Goal: Task Accomplishment & Management: Manage account settings

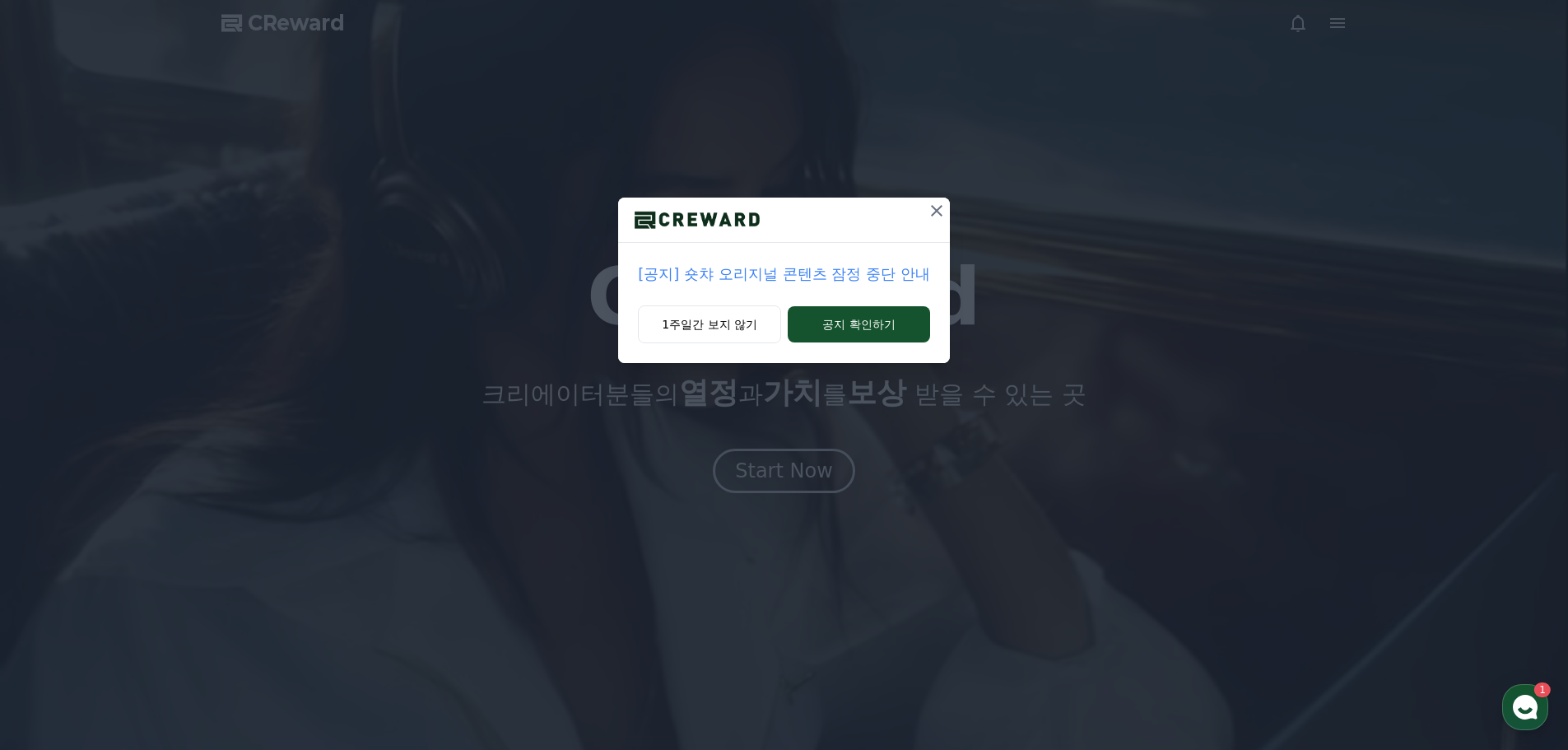
click at [928, 210] on icon at bounding box center [937, 211] width 20 height 20
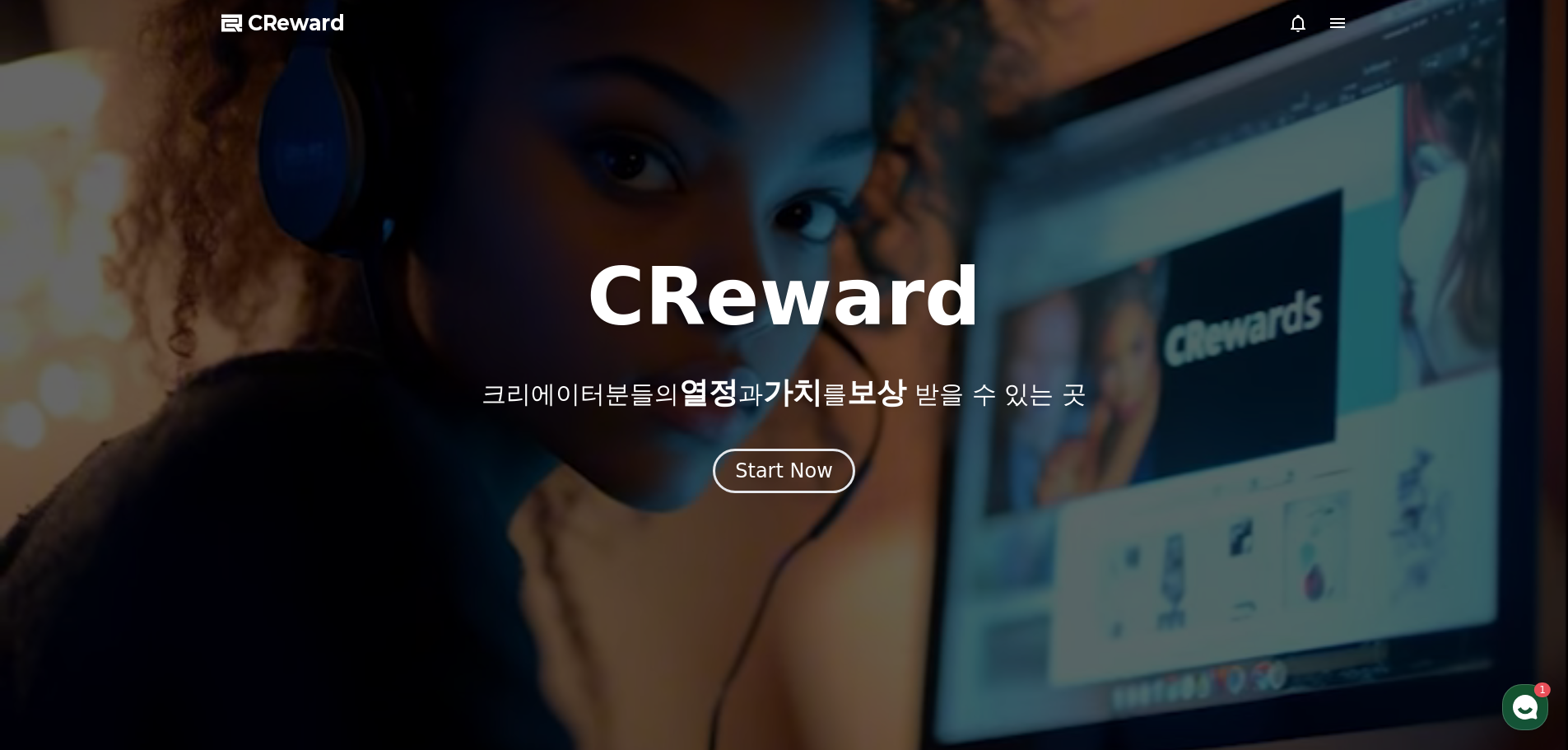
click at [1326, 25] on div at bounding box center [1318, 23] width 59 height 20
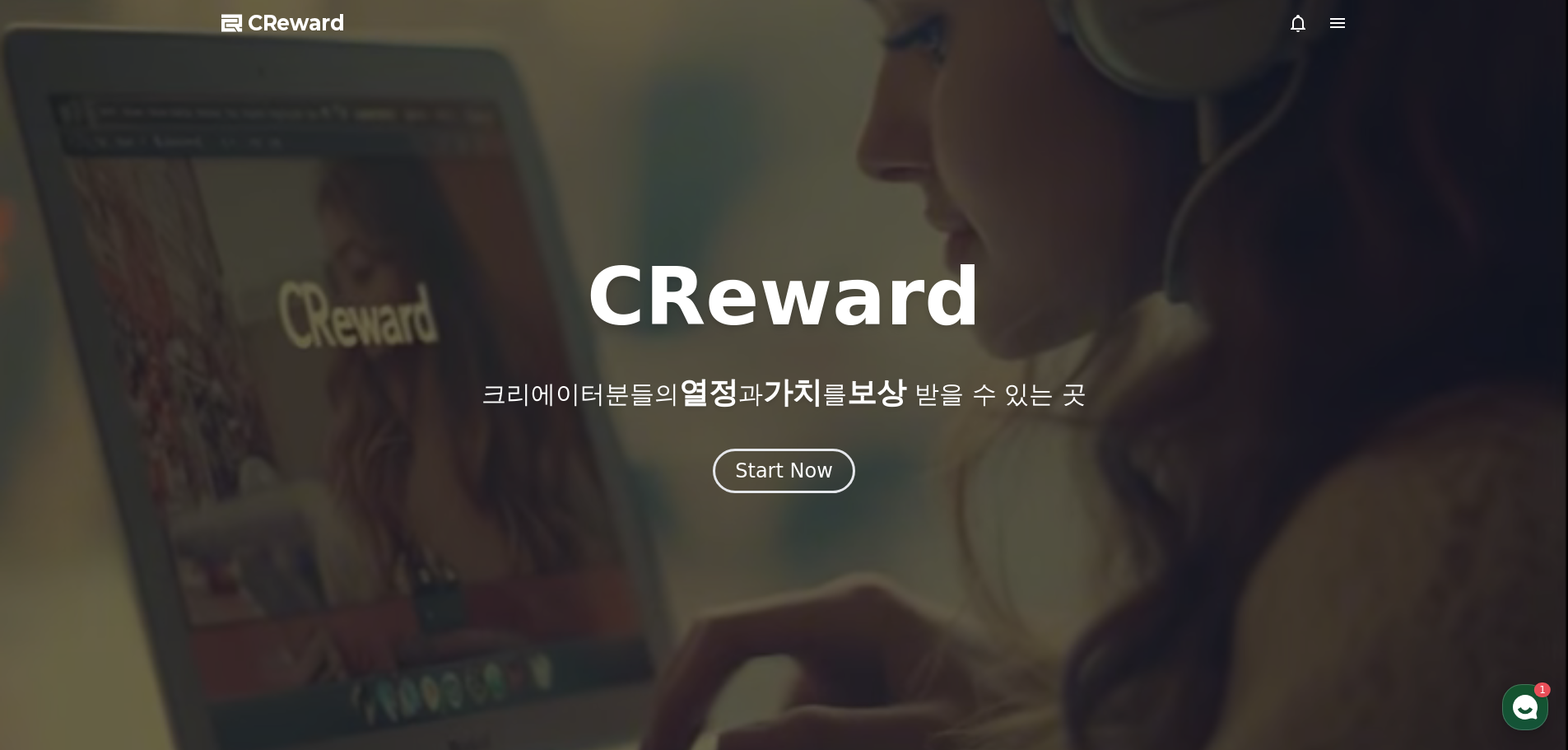
click at [1337, 25] on icon at bounding box center [1338, 23] width 20 height 20
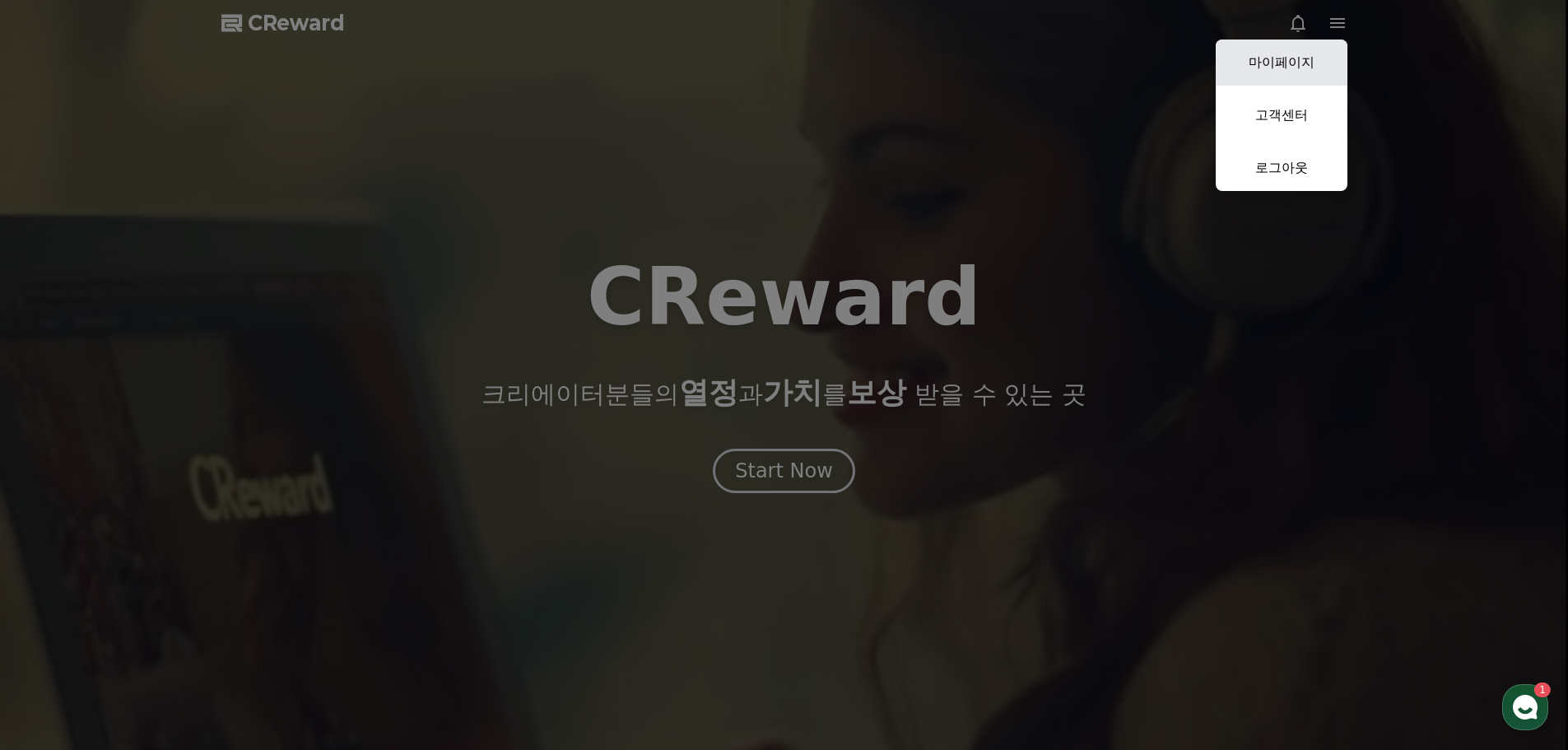
click at [1298, 57] on link "마이페이지" at bounding box center [1282, 62] width 132 height 46
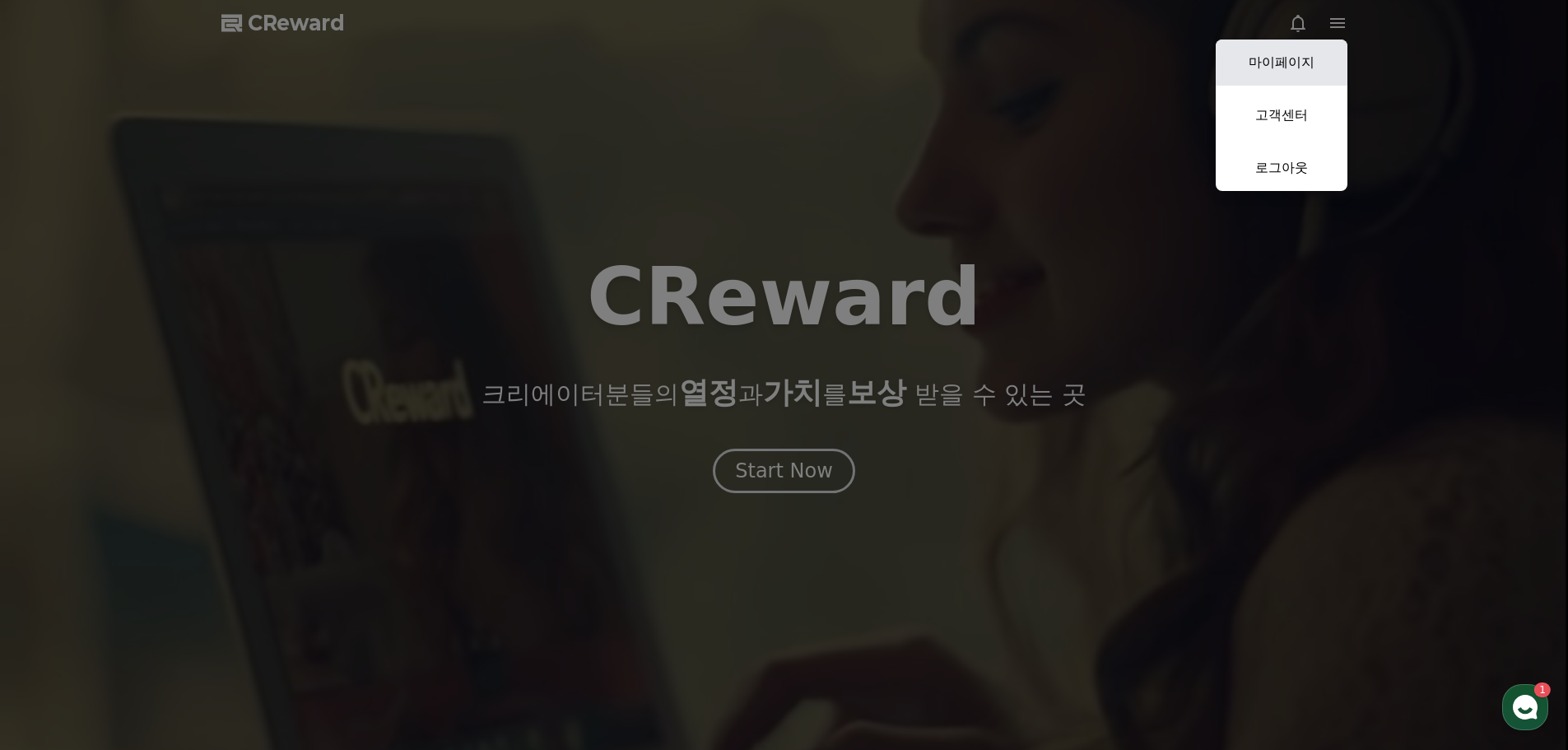
select select "**********"
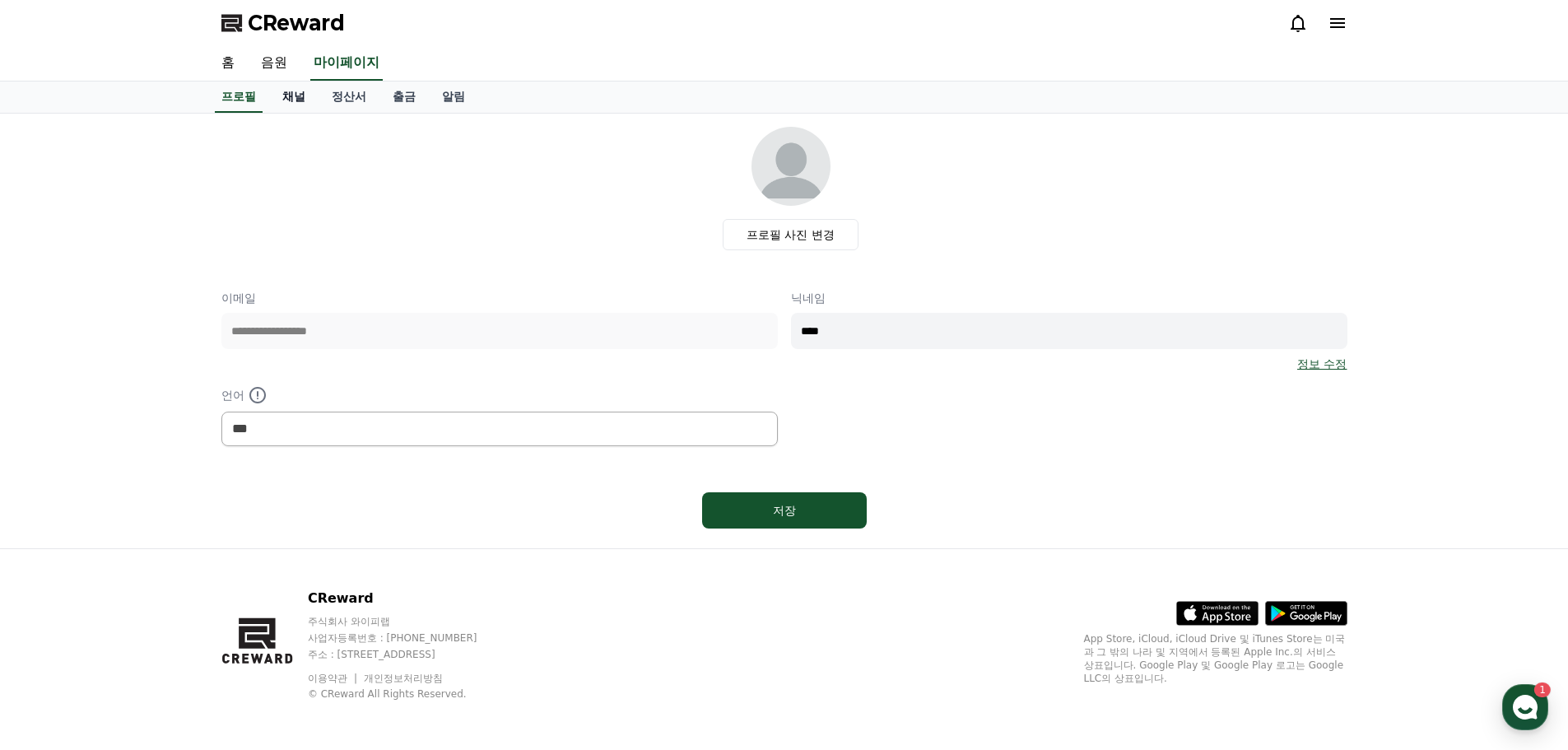
click at [306, 109] on link "채널" at bounding box center [293, 97] width 49 height 31
